Goal: Task Accomplishment & Management: Use online tool/utility

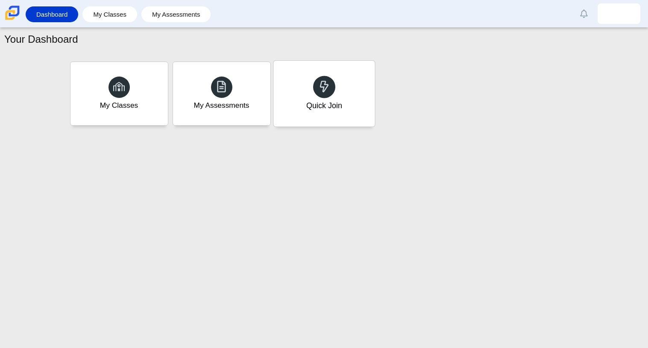
click at [353, 96] on div "Quick Join" at bounding box center [323, 94] width 101 height 66
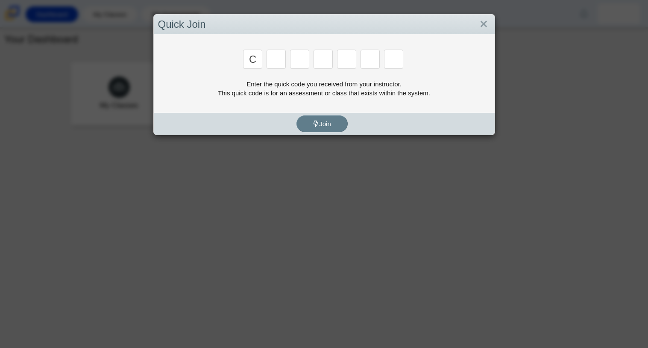
type input "c"
type input "x"
type input "h"
type input "9"
type input "m"
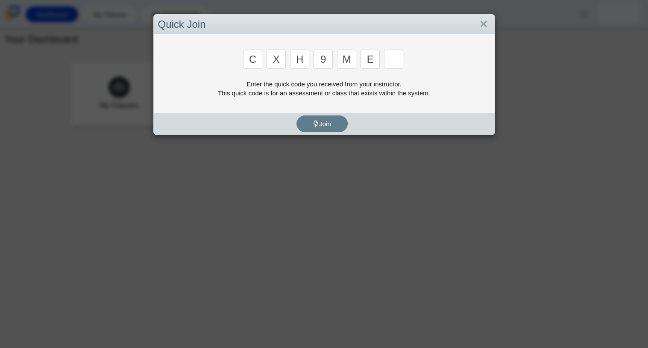
type input "e"
type input "2"
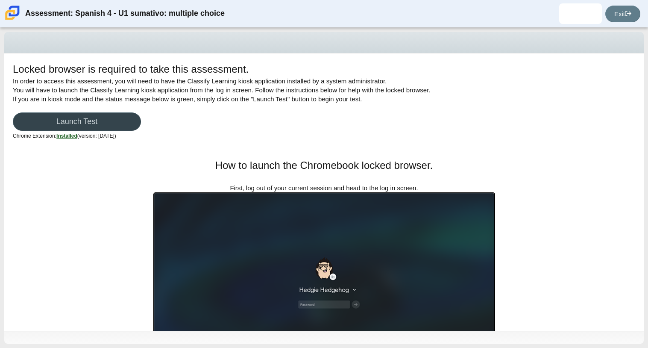
click at [118, 120] on link "Launch Test" at bounding box center [77, 121] width 128 height 18
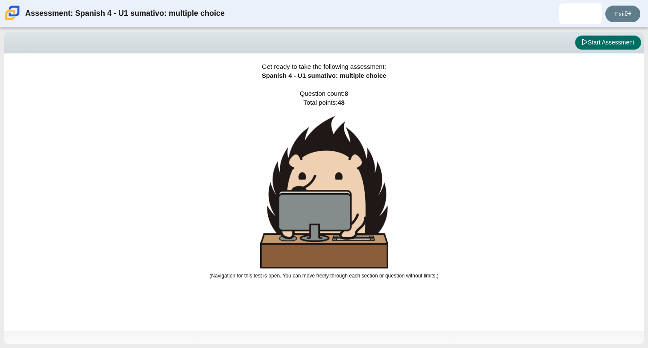
click at [581, 41] on icon at bounding box center [584, 42] width 6 height 6
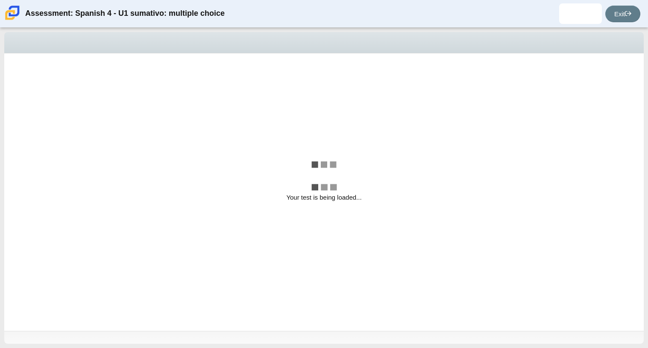
select select "a41de488-02ac-4dd5-a09b-0381ab625a77"
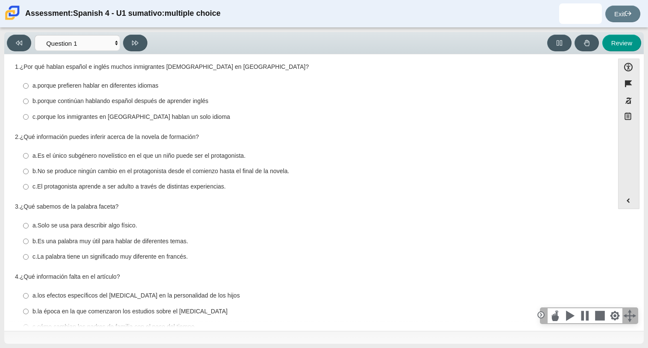
scroll to position [10, 0]
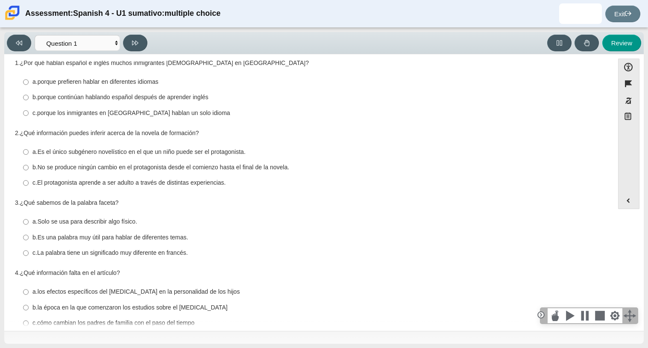
click at [114, 85] on thspan "porque prefieren hablar en diferentes idiomas" at bounding box center [98, 82] width 121 height 8
click at [29, 85] on input "a. porque prefieren hablar en diferentes idiomas a. porque prefieren hablar en …" at bounding box center [26, 81] width 6 height 15
radio input "true"
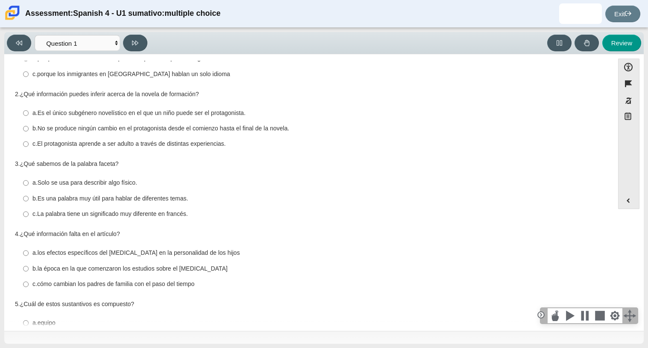
scroll to position [50, 0]
click at [126, 146] on thspan "El protagonista aprende a ser adulto a través de distintas experiencias." at bounding box center [131, 143] width 189 height 8
click at [29, 146] on input "c. El protagonista aprende a ser adulto a través de distintas experiencias. c. …" at bounding box center [26, 142] width 6 height 15
radio input "true"
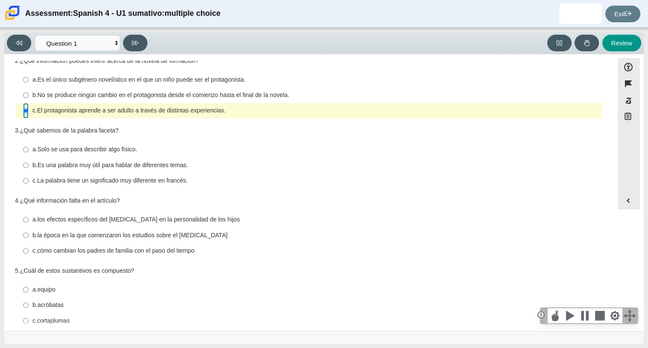
scroll to position [83, 0]
click at [155, 166] on thspan "Es una palabra muy útil para hablar de diferentes temas." at bounding box center [113, 164] width 151 height 8
click at [29, 166] on input "b. Es una palabra muy útil para hablar de diferentes temas. b. Es una palabra m…" at bounding box center [26, 163] width 6 height 15
radio input "true"
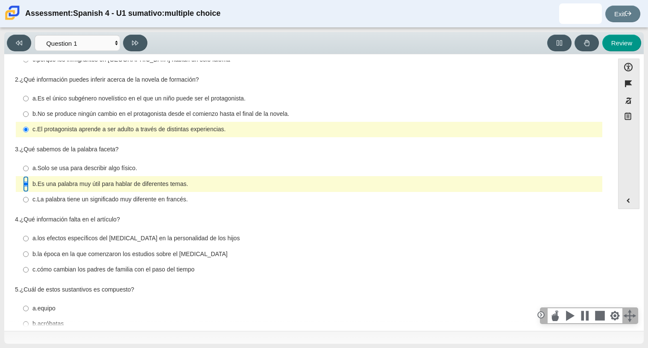
scroll to position [66, 0]
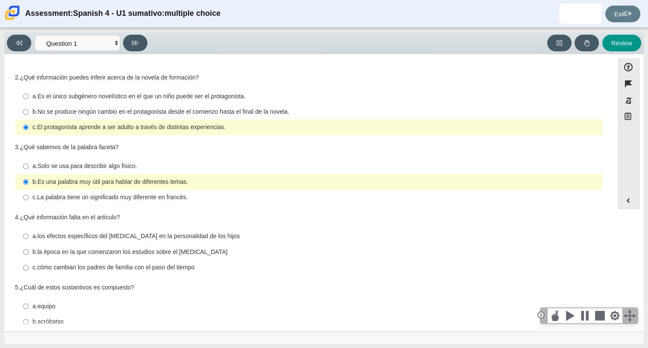
click at [164, 230] on label "a. los efectos específicos del orden de nacimiento en la personalidad de los hi…" at bounding box center [309, 235] width 585 height 15
click at [29, 230] on input "a. los efectos específicos del orden de nacimiento en la personalidad de los hi…" at bounding box center [26, 235] width 6 height 15
radio input "true"
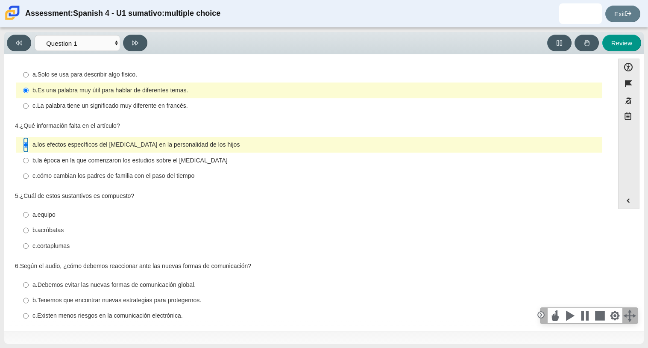
scroll to position [167, 0]
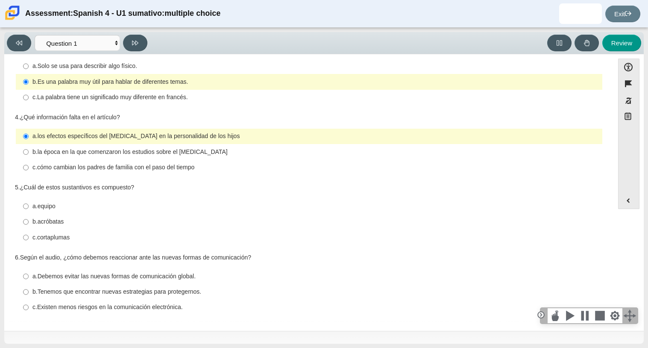
click at [72, 236] on div "c. cortaplumas" at bounding box center [315, 237] width 566 height 9
click at [29, 236] on input "c. cortaplumas c. cortaplumas" at bounding box center [26, 236] width 6 height 15
radio input "true"
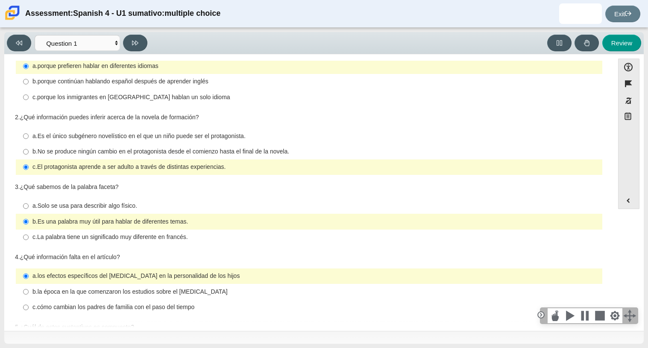
scroll to position [0, 0]
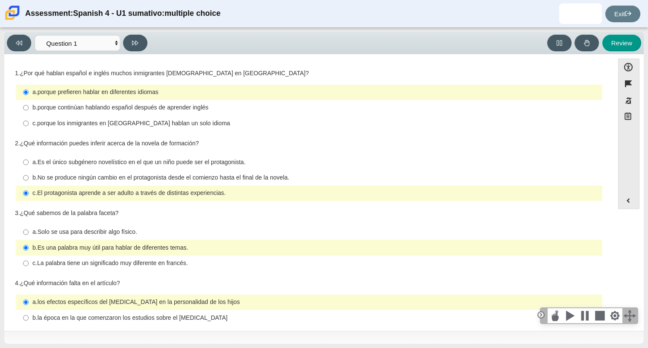
click at [169, 106] on thspan "porque continúan hablando español después de aprender inglés" at bounding box center [123, 107] width 171 height 8
click at [29, 106] on input "b. porque continúan hablando español después de aprender inglés b. porque conti…" at bounding box center [26, 107] width 6 height 15
radio input "true"
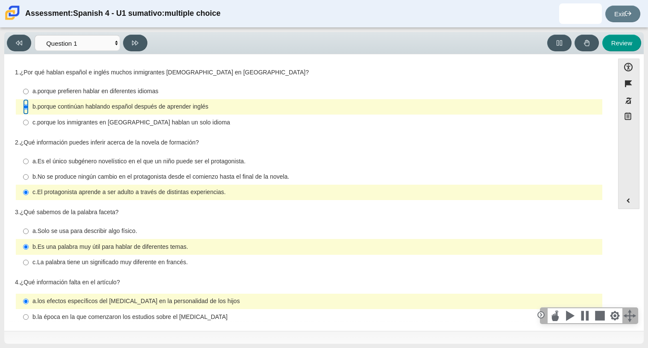
scroll to position [6, 0]
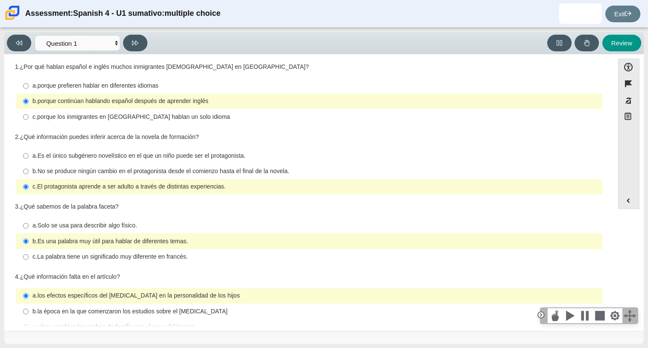
click at [135, 256] on thspan "La palabra tiene un significado muy diferente en francés." at bounding box center [112, 256] width 151 height 8
click at [29, 256] on input "c. La palabra tiene un significado muy diferente en francés. c. La palabra tien…" at bounding box center [26, 256] width 6 height 15
radio input "true"
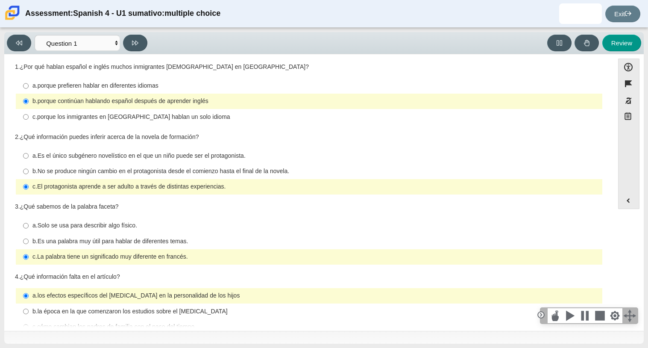
click at [154, 237] on thspan "Es una palabra muy útil para hablar de diferentes temas." at bounding box center [113, 241] width 151 height 8
click at [29, 237] on input "b. Es una palabra muy útil para hablar de diferentes temas. b. Es una palabra m…" at bounding box center [26, 240] width 6 height 15
radio input "true"
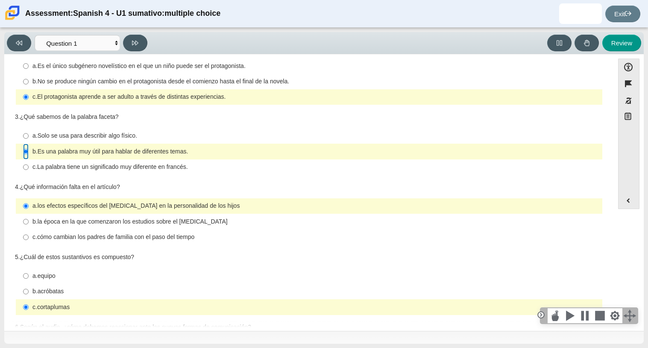
scroll to position [98, 0]
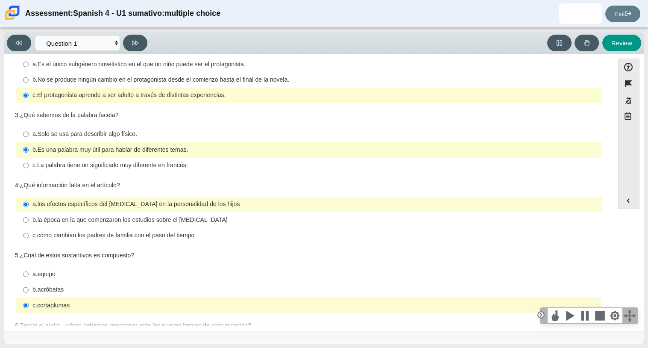
click at [132, 230] on label "c. cómo cambian los padres de familia con el paso del tiempo c. cómo cambian lo…" at bounding box center [309, 235] width 585 height 15
click at [29, 230] on input "c. cómo cambian los padres de familia con el paso del tiempo c. cómo cambian lo…" at bounding box center [26, 235] width 6 height 15
radio input "true"
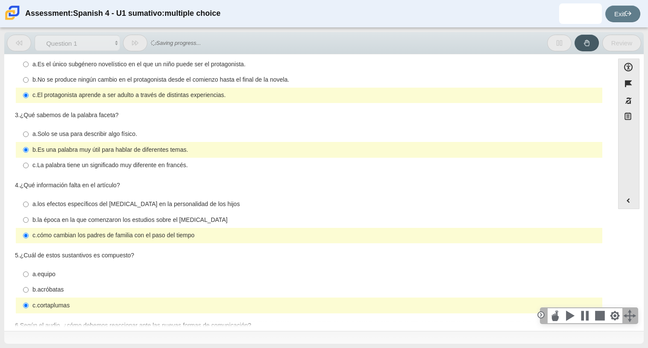
click at [161, 221] on thspan "la época en la que comenzaron los estudios sobre el orden de nacimiento" at bounding box center [133, 220] width 190 height 8
click at [29, 221] on input "b. la época en la que comenzaron los estudios sobre el orden de nacimiento b. l…" at bounding box center [26, 219] width 6 height 15
radio input "true"
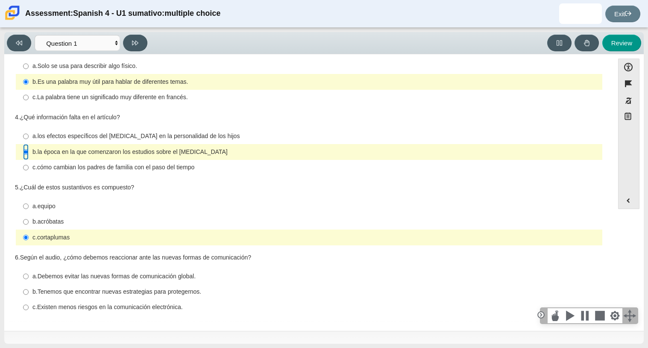
scroll to position [166, 0]
click at [54, 219] on thspan "acróbatas" at bounding box center [51, 221] width 26 height 8
click at [29, 219] on input "b. acróbatas b. acróbatas" at bounding box center [26, 221] width 6 height 15
radio input "true"
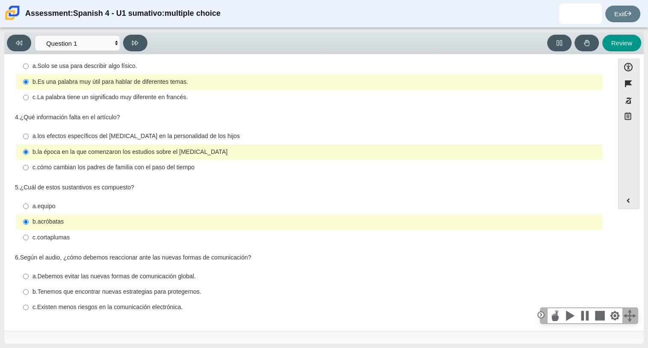
click at [82, 237] on div "c. cortaplumas" at bounding box center [315, 237] width 566 height 9
click at [29, 237] on input "c. cortaplumas c. cortaplumas" at bounding box center [26, 236] width 6 height 15
radio input "true"
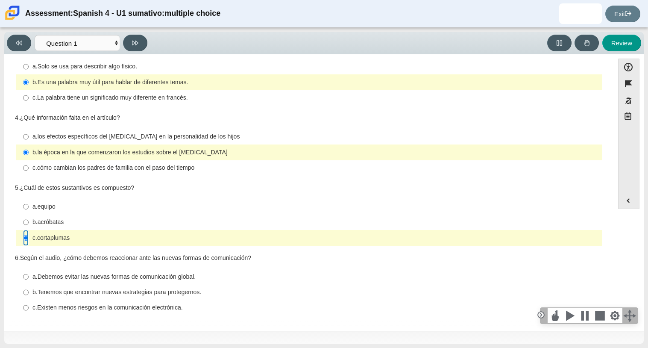
scroll to position [165, 0]
click at [121, 280] on thspan "Debemos evitar las nuevas formas de comunicación global." at bounding box center [117, 277] width 158 height 8
click at [29, 281] on input "a. Debemos evitar las nuevas formas de comunicación global. a. Debemos evitar l…" at bounding box center [26, 276] width 6 height 15
radio input "true"
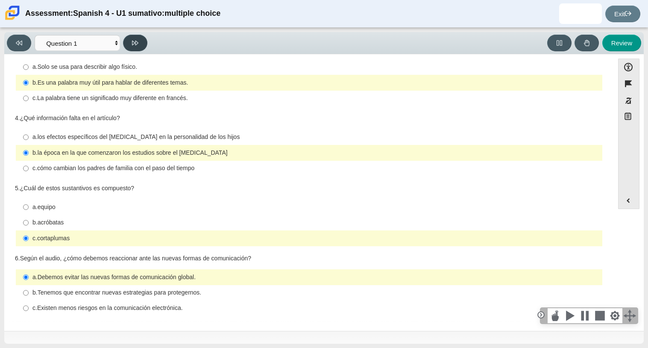
click at [131, 43] on button at bounding box center [135, 43] width 24 height 17
select select "f076714a-6747-478e-936f-d582d2f603d1"
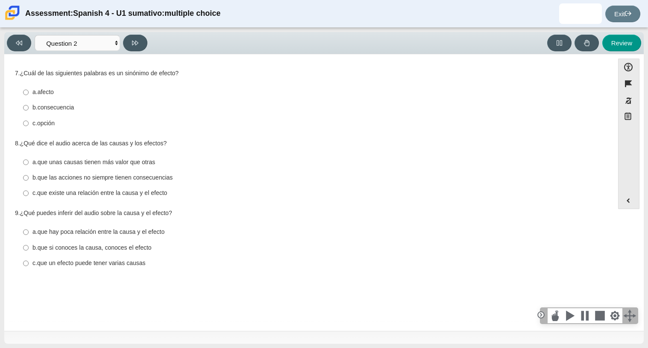
click at [121, 180] on thspan "que las acciones no siempre tienen consecuencias" at bounding box center [105, 177] width 135 height 8
click at [29, 180] on input "b. que las acciones no siempre tienen consecuencias b. que las acciones no siem…" at bounding box center [26, 177] width 6 height 15
radio input "true"
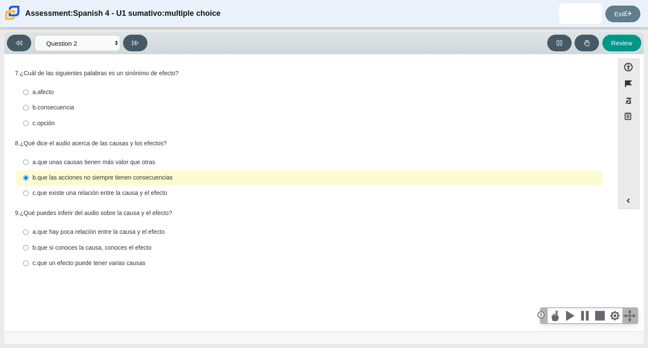
click at [58, 102] on label "b. consecuencia b. consecuencia" at bounding box center [309, 107] width 585 height 15
click at [29, 102] on input "b. consecuencia b. consecuencia" at bounding box center [26, 107] width 6 height 15
radio input "true"
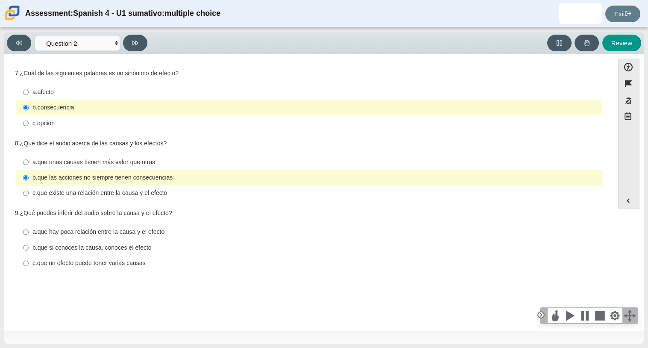
click at [124, 266] on thspan "que un efecto puede tener varias causas" at bounding box center [91, 263] width 108 height 8
click at [29, 267] on input "c. que un efecto puede tener varias causas c. que un efecto puede tener varias …" at bounding box center [26, 262] width 6 height 15
radio input "true"
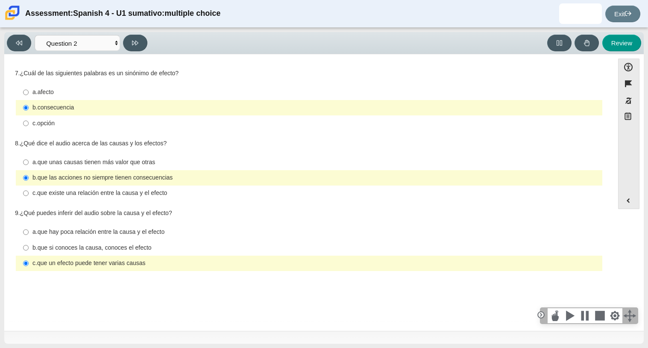
click at [145, 191] on thspan "que existe una relación entre la causa y el efecto" at bounding box center [102, 193] width 130 height 8
click at [29, 191] on input "c. que existe una relación entre la causa y el efecto c. que existe una relació…" at bounding box center [26, 192] width 6 height 15
radio input "true"
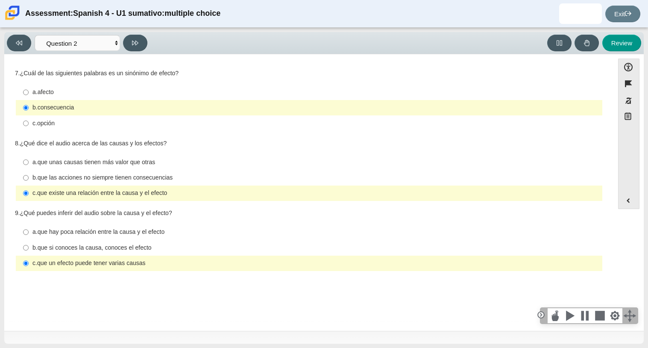
click at [173, 178] on thspan "que las acciones no siempre tienen consecuencias" at bounding box center [105, 177] width 135 height 8
click at [29, 178] on input "b. que las acciones no siempre tienen consecuencias b. que las acciones no siem…" at bounding box center [26, 177] width 6 height 15
radio input "true"
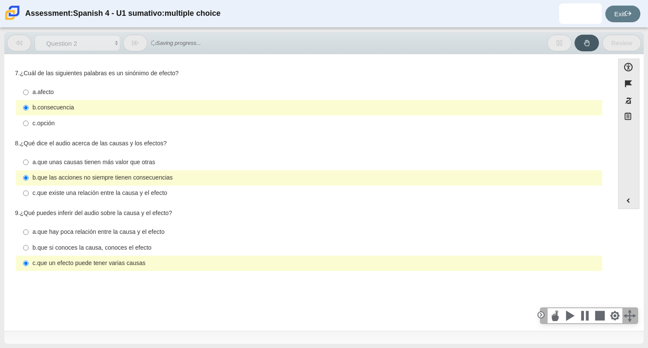
click at [184, 191] on div "c. que existe una relación entre la causa y el efecto" at bounding box center [315, 193] width 566 height 9
click at [29, 191] on input "c. que existe una relación entre la causa y el efecto c. que existe una relació…" at bounding box center [26, 192] width 6 height 15
radio input "true"
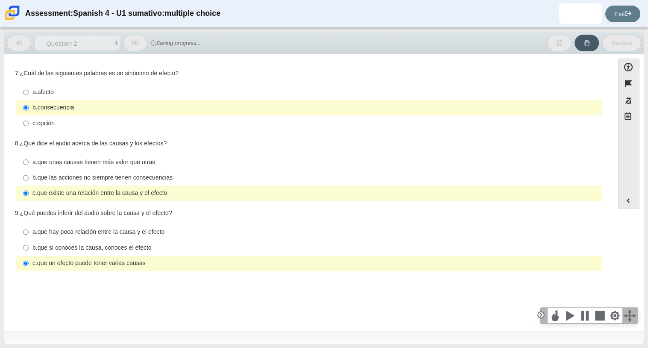
click at [182, 183] on label "b. que las acciones no siempre tienen consecuencias b. que las acciones no siem…" at bounding box center [309, 177] width 585 height 15
click at [29, 183] on input "b. que las acciones no siempre tienen consecuencias b. que las acciones no siem…" at bounding box center [26, 177] width 6 height 15
radio input "true"
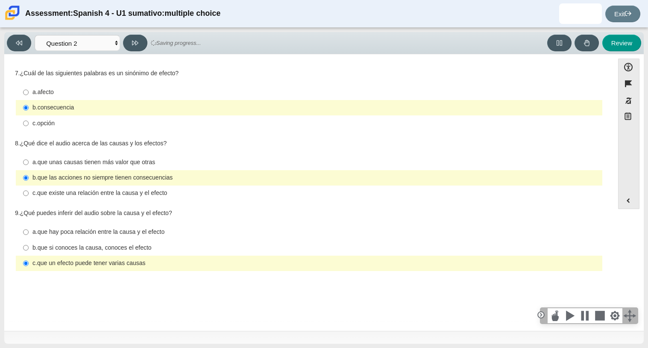
click at [185, 187] on label "c. que existe una relación entre la causa y el efecto c. que existe una relació…" at bounding box center [309, 192] width 585 height 15
click at [29, 187] on input "c. que existe una relación entre la causa y el efecto c. que existe una relació…" at bounding box center [26, 192] width 6 height 15
radio input "true"
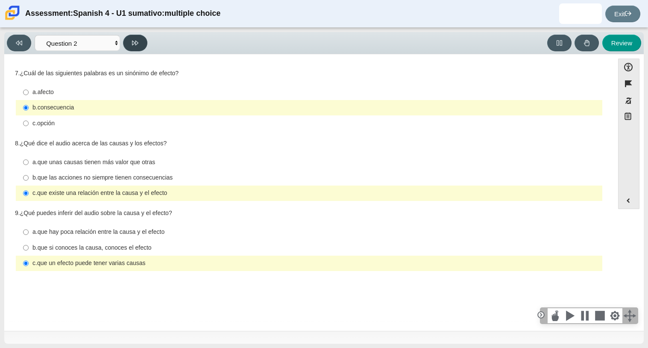
click at [141, 43] on button at bounding box center [135, 43] width 24 height 17
select select "955d698b-f94a-4dc0-b255-03112f50ff9e"
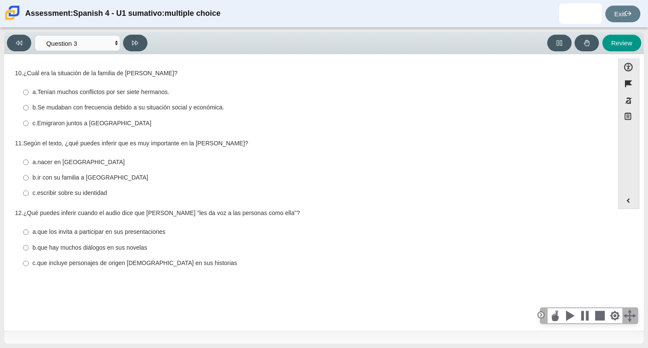
click at [129, 108] on thspan "Se mudaban con frecuencia debido a su situación social y económica." at bounding box center [131, 107] width 187 height 8
click at [29, 108] on input "b. Se mudaban con frecuencia debido a su situación social y económica. b. Se mu…" at bounding box center [26, 107] width 6 height 15
radio input "true"
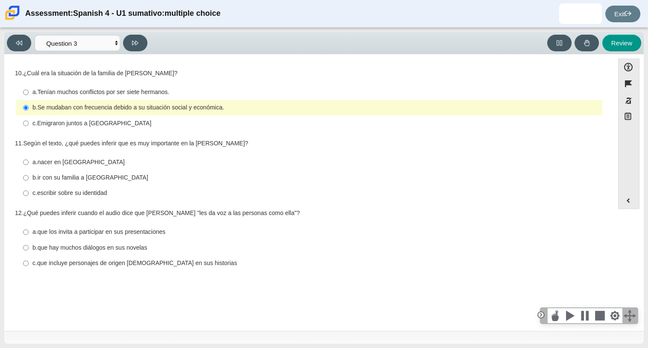
click at [102, 188] on label "c. escribir sobre su identidad c. escribir sobre su identidad" at bounding box center [309, 192] width 585 height 15
click at [29, 188] on input "c. escribir sobre su identidad c. escribir sobre su identidad" at bounding box center [26, 192] width 6 height 15
radio input "true"
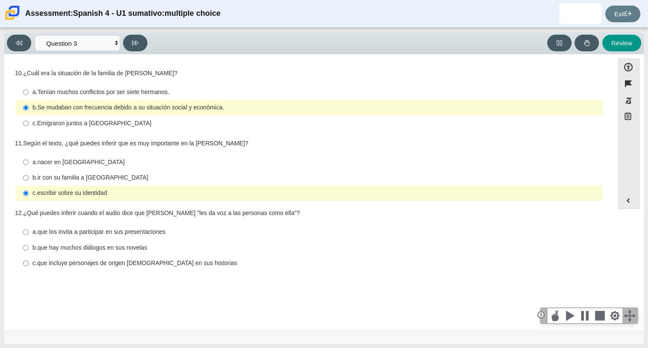
click at [137, 268] on label "c. que incluye personajes de origen mexicano en sus historias c. que incluye pe…" at bounding box center [309, 262] width 585 height 15
click at [29, 268] on input "c. que incluye personajes de origen mexicano en sus historias c. que incluye pe…" at bounding box center [26, 262] width 6 height 15
radio input "true"
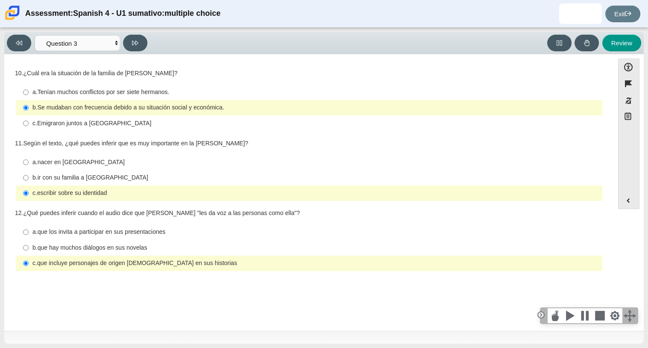
click at [138, 233] on thspan "que los invita a participar en sus presentaciones" at bounding box center [102, 232] width 128 height 8
click at [29, 233] on input "a. que los invita a participar en sus presentaciones a. que los invita a partic…" at bounding box center [26, 231] width 6 height 15
radio input "true"
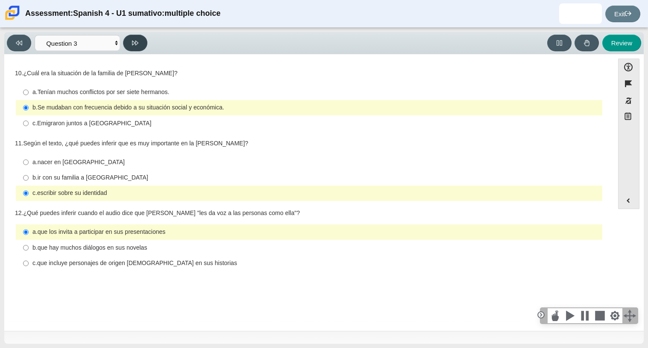
click at [130, 47] on button at bounding box center [135, 43] width 24 height 17
select select "390cf710-00ed-41bc-9fa6-d48920198324"
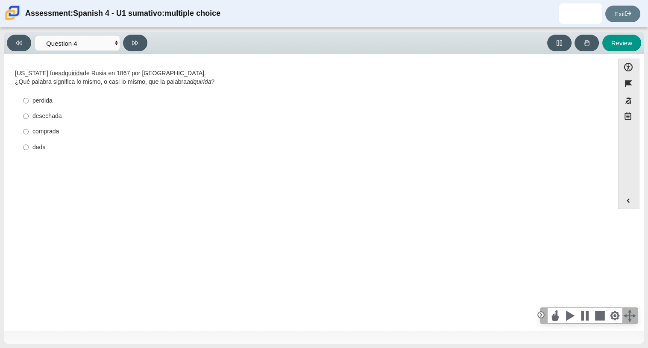
click at [60, 133] on div "comprada" at bounding box center [315, 131] width 566 height 9
click at [29, 133] on input "comprada comprada" at bounding box center [26, 131] width 6 height 15
radio input "true"
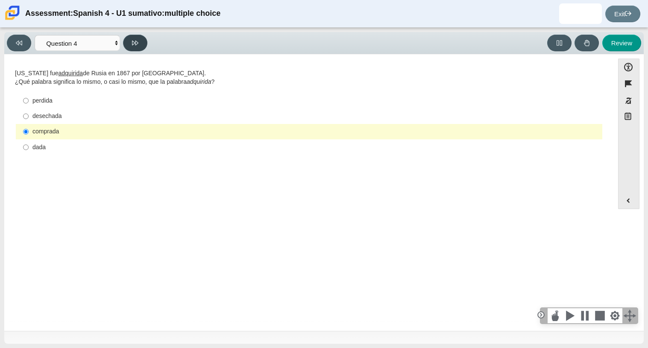
click at [132, 47] on button at bounding box center [135, 43] width 24 height 17
select select "de5bc71e-117a-4bdd-886d-d95d03d193af"
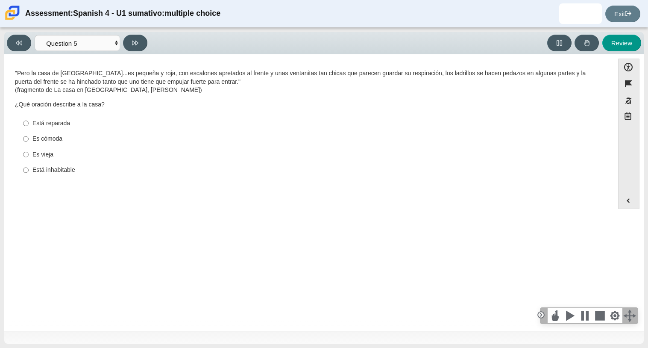
click at [62, 154] on div "Es vieja" at bounding box center [315, 154] width 566 height 9
click at [29, 154] on input "Es vieja Es vieja" at bounding box center [26, 153] width 6 height 15
radio input "true"
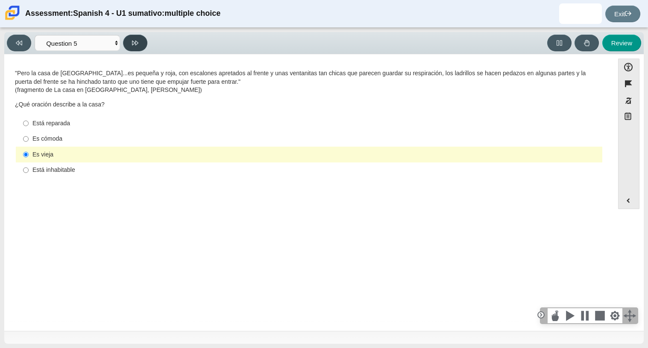
click at [138, 50] on button at bounding box center [135, 43] width 24 height 17
select select "ad9780d8-5edb-414e-87ea-0bcd5a75287a"
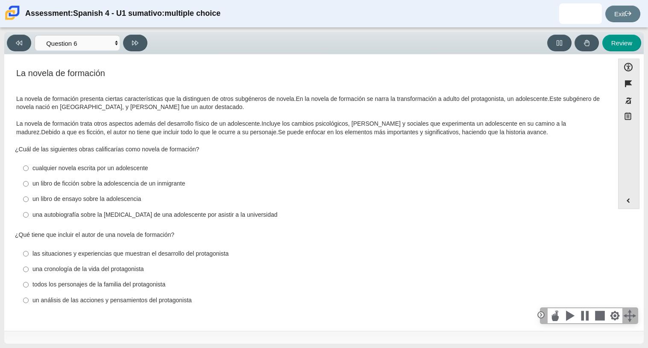
click at [88, 213] on div "una autobiografía sobre la lucha de una adolescente por asistir a la universidad" at bounding box center [315, 214] width 566 height 9
click at [29, 213] on input "una autobiografía sobre la lucha de una adolescente por asistir a la universida…" at bounding box center [26, 214] width 6 height 15
radio input "true"
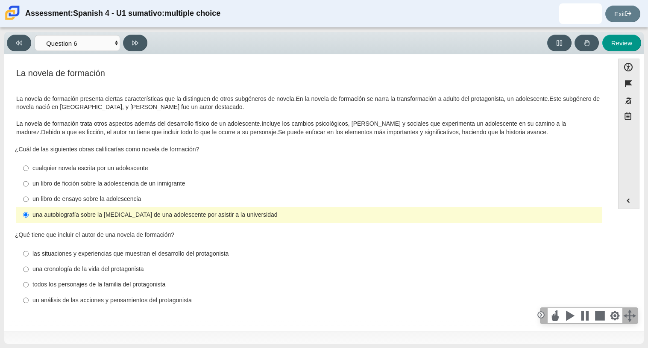
click at [110, 168] on div "cualquier novela escrita por un adolescente" at bounding box center [315, 168] width 566 height 9
click at [29, 168] on input "cualquier novela escrita por un adolescente cualquier novela escrita por un ado…" at bounding box center [26, 167] width 6 height 15
radio input "true"
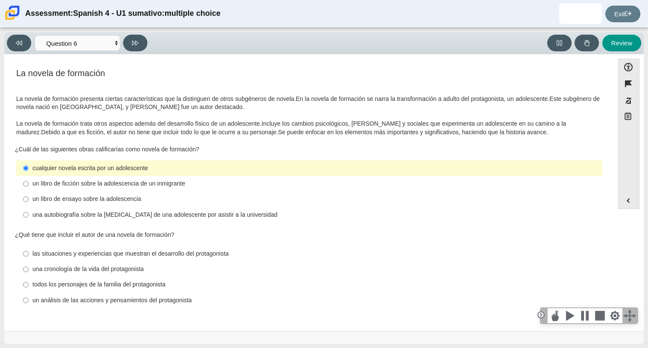
click at [106, 254] on div "las situaciones y experiencias que muestran el desarrollo del protagonista" at bounding box center [315, 253] width 566 height 9
click at [29, 254] on input "las situaciones y experiencias que muestran el desarrollo del protagonista las …" at bounding box center [26, 252] width 6 height 15
radio input "true"
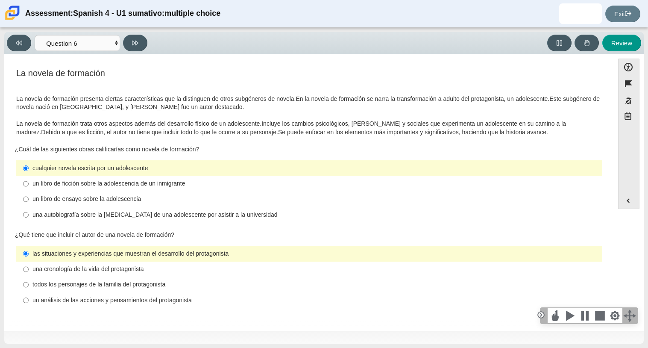
click at [129, 271] on div "una cronología de la vida del protagonista" at bounding box center [315, 269] width 566 height 9
click at [29, 271] on input "una cronología de la vida del protagonista una cronología de la vida del protag…" at bounding box center [26, 268] width 6 height 15
radio input "true"
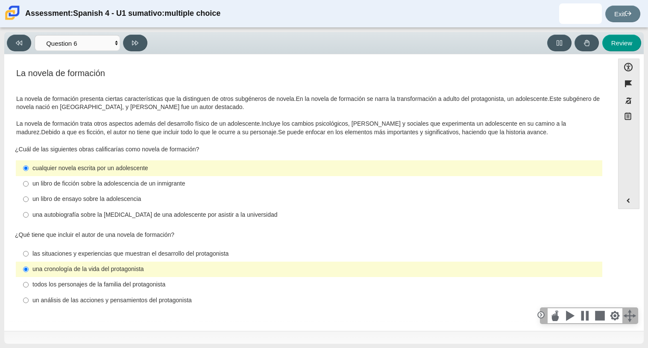
click at [133, 282] on div "todos los personajes de la familia del protagonista" at bounding box center [315, 284] width 566 height 9
click at [29, 282] on input "todos los personajes de la familia del protagonista todos los personajes de la …" at bounding box center [26, 284] width 6 height 15
radio input "true"
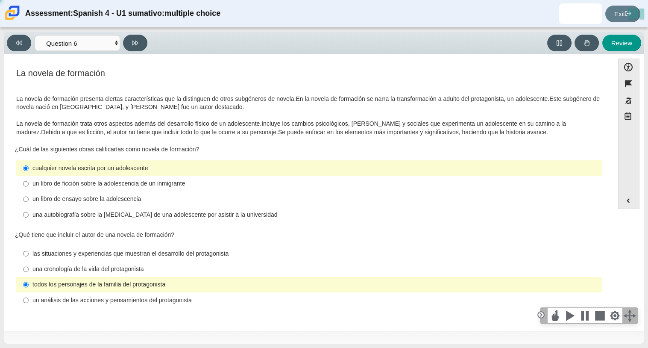
click at [135, 300] on div "un análisis de las acciones y pensamientos del protagonista" at bounding box center [315, 300] width 566 height 9
click at [29, 300] on input "un análisis de las acciones y pensamientos del protagonista un análisis de las …" at bounding box center [26, 299] width 6 height 15
radio input "true"
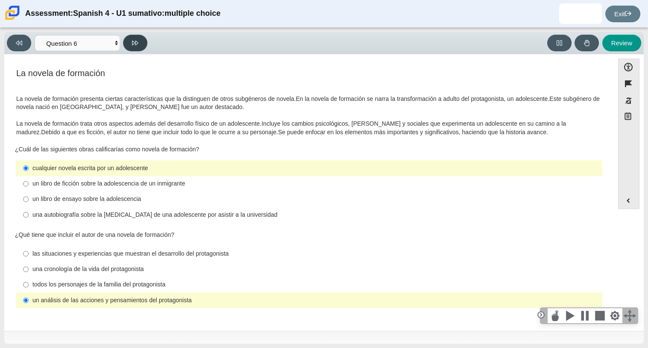
click at [134, 47] on button at bounding box center [135, 43] width 24 height 17
select select "6168cc92-63b6-45d3-a929-0b9cba560165"
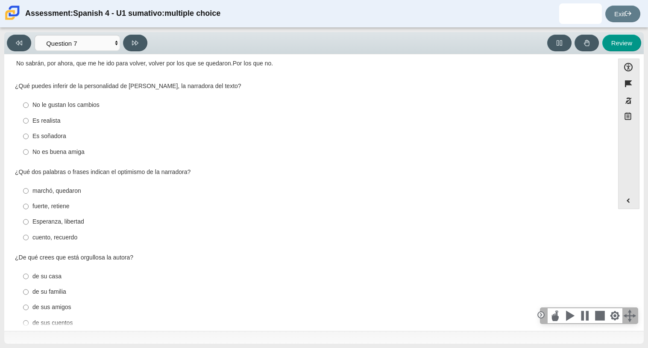
scroll to position [201, 0]
click at [64, 205] on div "fuerte, retiene" at bounding box center [315, 206] width 566 height 9
click at [29, 205] on input "fuerte, retiene fuerte, retiene" at bounding box center [26, 205] width 6 height 15
radio input "true"
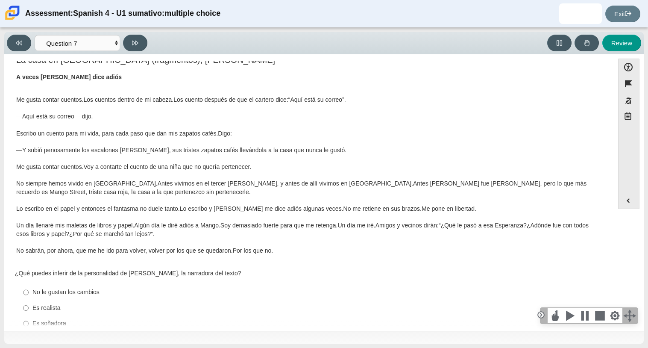
scroll to position [18, 0]
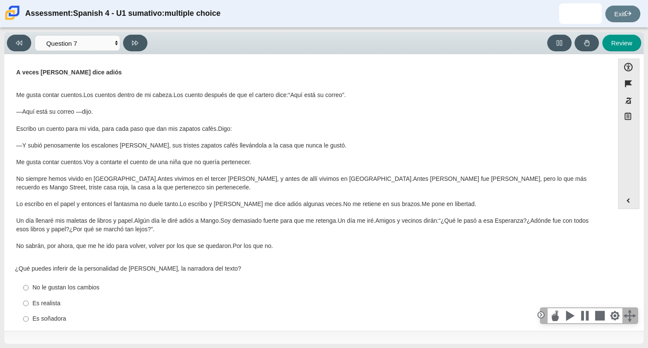
click at [143, 193] on p "Me gusta contar cuentos. Los cuentos dentro de mi cabeza. Los cuento después de…" at bounding box center [308, 170] width 585 height 159
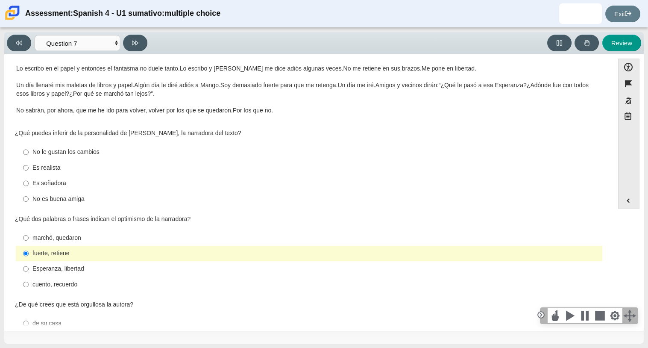
scroll to position [164, 0]
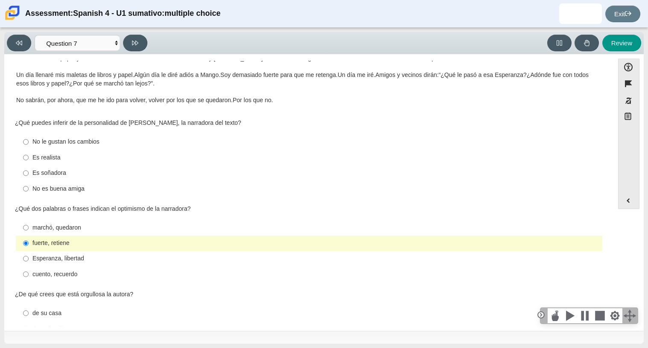
click at [57, 156] on div "Es realista" at bounding box center [315, 157] width 566 height 9
click at [29, 156] on input "Es realista Es realista" at bounding box center [26, 156] width 6 height 15
radio input "true"
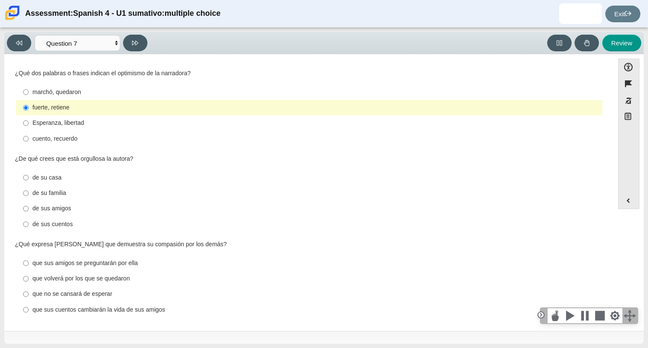
scroll to position [302, 0]
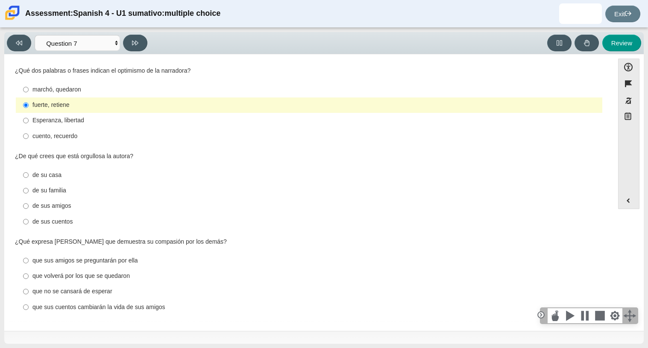
click at [64, 222] on div "de sus cuentos" at bounding box center [315, 221] width 566 height 9
click at [29, 222] on input "de sus cuentos de sus cuentos" at bounding box center [26, 220] width 6 height 15
radio input "true"
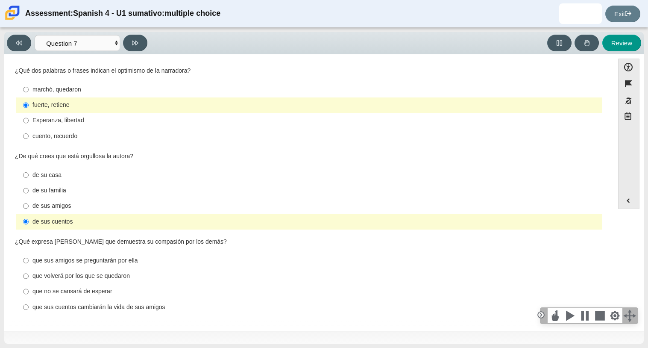
click at [79, 308] on div "que sus cuentos cambiarán la vida de sus amigos" at bounding box center [315, 307] width 566 height 9
click at [29, 308] on input "que sus cuentos cambiarán la vida de sus amigos que sus cuentos cambiarán la vi…" at bounding box center [26, 306] width 6 height 15
radio input "true"
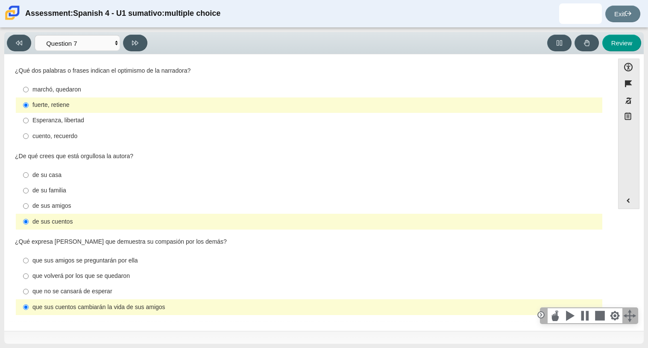
click at [76, 291] on div "que no se cansará de esperar" at bounding box center [315, 291] width 566 height 9
click at [29, 291] on input "que no se cansará de esperar que no se cansará de esperar" at bounding box center [26, 290] width 6 height 15
radio input "true"
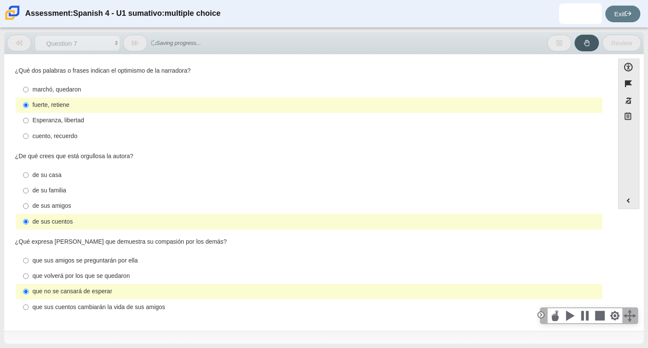
click at [76, 279] on div "que volverá por los que se quedaron" at bounding box center [315, 276] width 566 height 9
click at [29, 279] on input "que volverá por los que se quedaron que volverá por los que se quedaron" at bounding box center [26, 275] width 6 height 15
radio input "true"
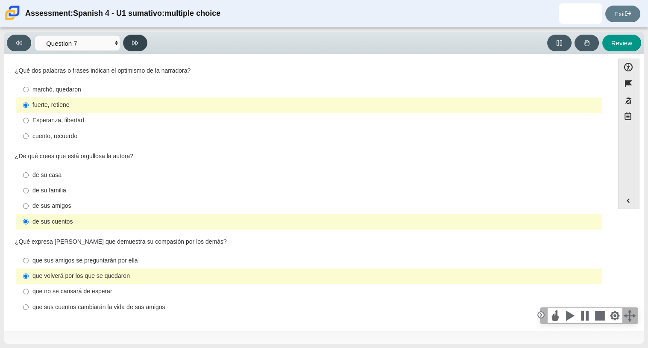
click at [138, 37] on button at bounding box center [135, 43] width 24 height 17
select select "98fe3b59-0d4b-482f-94e6-cc4dee5e60d3"
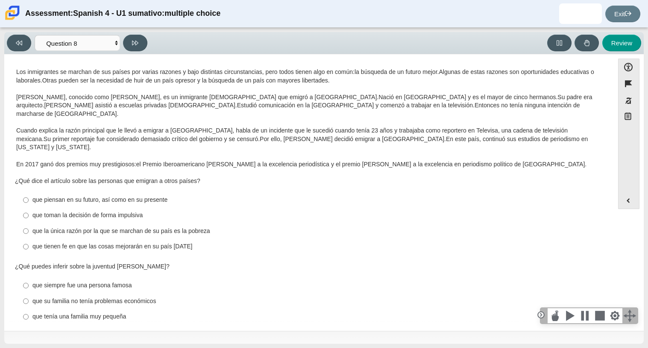
scroll to position [18, 0]
click at [85, 243] on div "que tienen fe en que las cosas mejorarán en su país natal" at bounding box center [315, 247] width 566 height 9
click at [29, 240] on input "que tienen fe en que las cosas mejorarán en su país natal que tienen fe en que …" at bounding box center [26, 247] width 6 height 15
radio input "true"
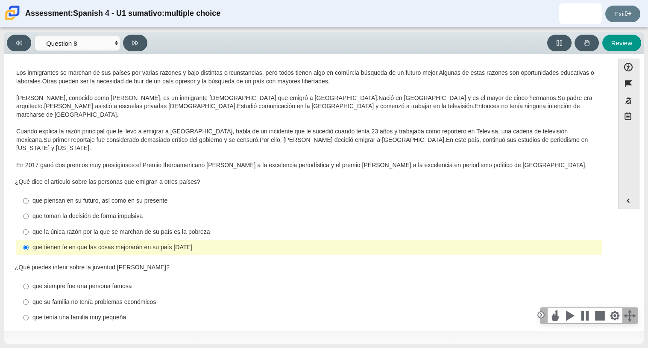
click at [125, 196] on div "que piensan en su futuro, así como en su presente" at bounding box center [315, 200] width 566 height 9
click at [29, 193] on input "que piensan en su futuro, así como en su presente que piensan en su futuro, así…" at bounding box center [26, 200] width 6 height 15
radio input "true"
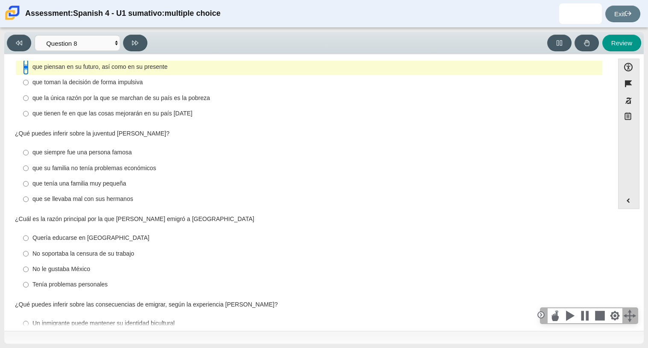
scroll to position [153, 0]
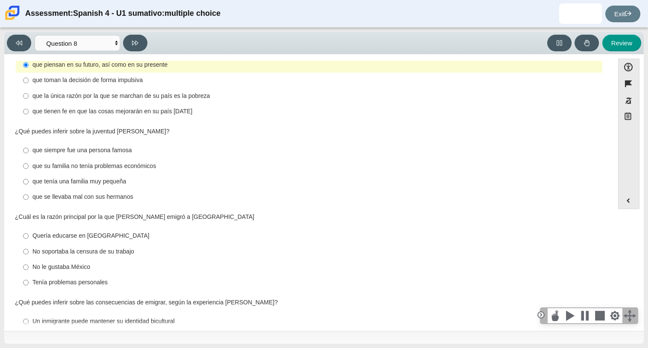
click at [113, 162] on div "que su familia no tenía problemas económicos" at bounding box center [315, 166] width 566 height 9
click at [29, 158] on input "que su familia no tenía problemas económicos que su familia no tenía problemas …" at bounding box center [26, 165] width 6 height 15
radio input "true"
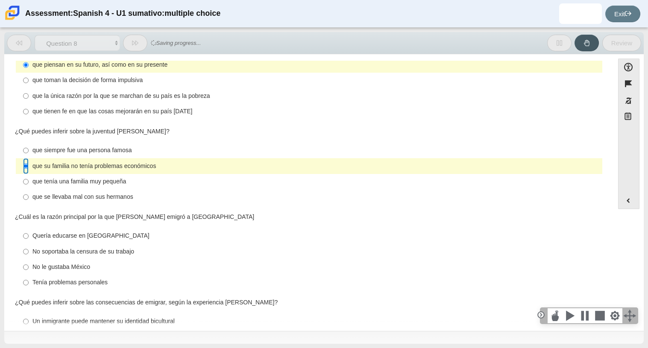
scroll to position [198, 0]
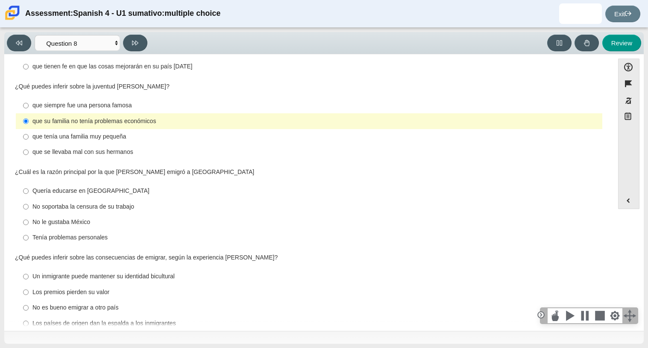
click at [112, 187] on div "Quería educarse en Estados Unidos" at bounding box center [315, 191] width 566 height 9
click at [29, 183] on input "Quería educarse en Estados Unidos Quería educarse en Estados Unidos" at bounding box center [26, 190] width 6 height 15
radio input "true"
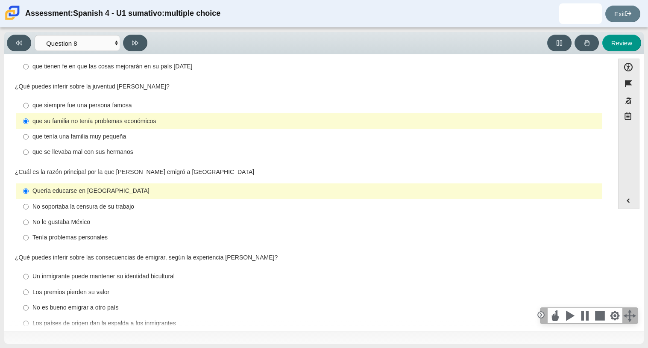
click at [70, 272] on div "Un inmigrante puede mantener su identidad bicultural" at bounding box center [315, 276] width 566 height 9
click at [29, 269] on input "Un inmigrante puede mantener su identidad bicultural Un inmigrante puede manten…" at bounding box center [26, 276] width 6 height 15
radio input "true"
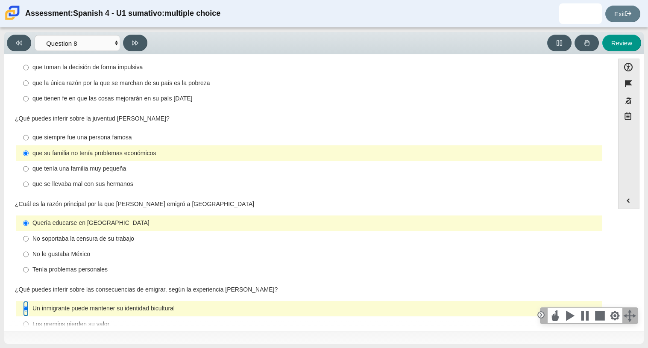
scroll to position [162, 0]
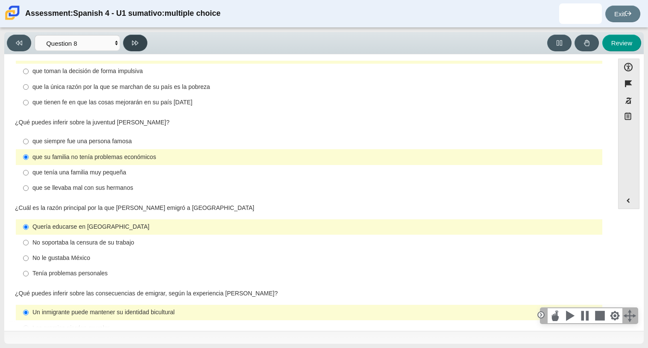
click at [131, 41] on button at bounding box center [135, 43] width 24 height 17
select select "review"
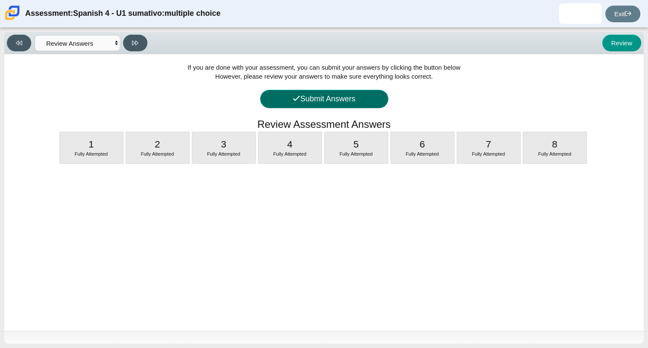
click at [330, 93] on button "Submit Answers" at bounding box center [324, 99] width 128 height 18
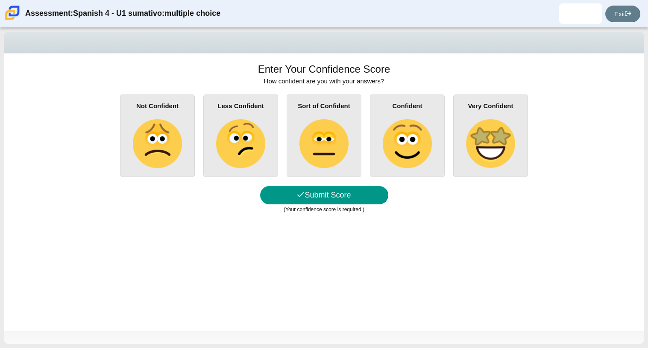
click at [493, 131] on img at bounding box center [490, 143] width 49 height 49
click at [0, 0] on input "Very Confident" at bounding box center [0, 0] width 0 height 0
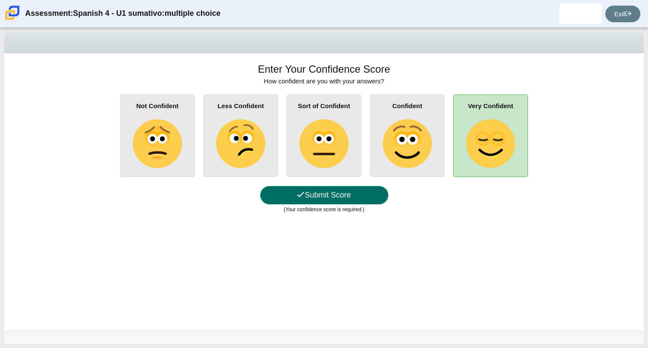
click at [359, 195] on button "Submit Score" at bounding box center [324, 195] width 128 height 18
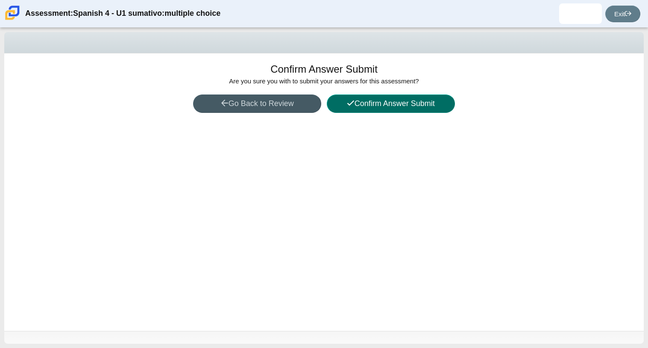
click at [408, 107] on button "Confirm Answer Submit" at bounding box center [391, 103] width 128 height 18
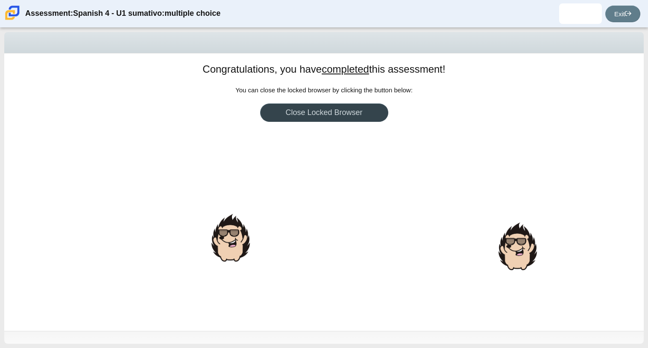
click at [330, 108] on link "Close Locked Browser" at bounding box center [324, 112] width 128 height 18
